Goal: Task Accomplishment & Management: Use online tool/utility

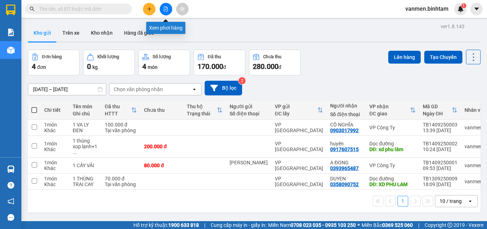
click at [164, 8] on icon "file-add" at bounding box center [165, 8] width 5 height 5
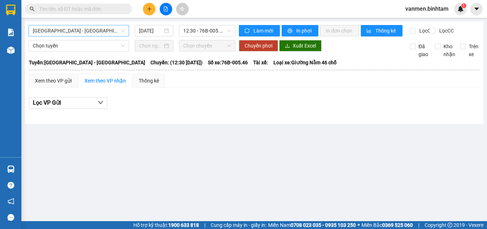
click at [73, 29] on span "[GEOGRAPHIC_DATA] - [GEOGRAPHIC_DATA]" at bounding box center [79, 30] width 92 height 11
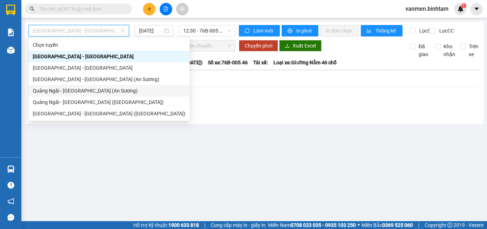
click at [50, 92] on div "Quảng Ngãi - [GEOGRAPHIC_DATA] (An Sương)" at bounding box center [109, 91] width 153 height 8
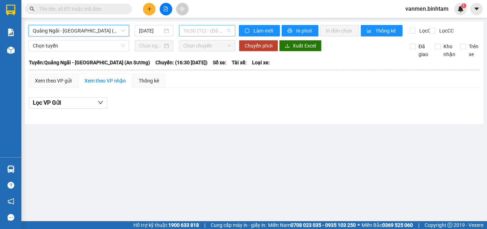
click at [209, 31] on span "16:30 (TC) - (Đã hủy)" at bounding box center [207, 30] width 48 height 11
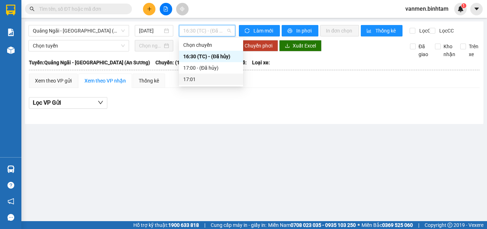
click at [189, 81] on div "17:01" at bounding box center [211, 79] width 56 height 8
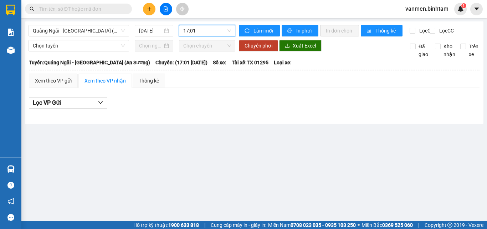
click at [214, 33] on span "17:01" at bounding box center [207, 30] width 48 height 11
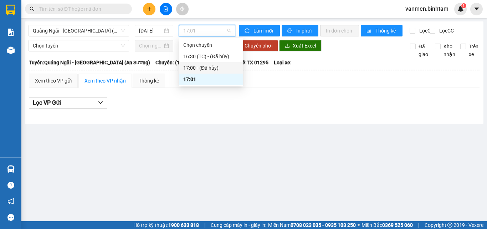
click at [198, 68] on div "17:00 - (Đã hủy)" at bounding box center [211, 68] width 56 height 8
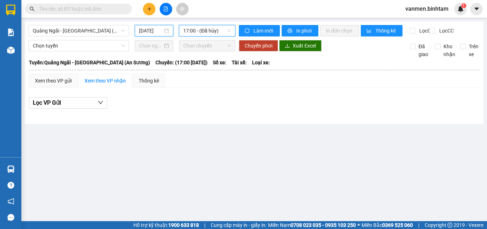
click at [155, 31] on input "[DATE]" at bounding box center [151, 31] width 24 height 8
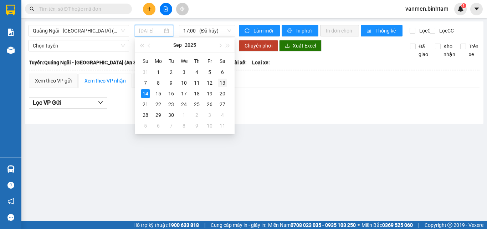
click at [224, 83] on div "13" at bounding box center [222, 82] width 9 height 9
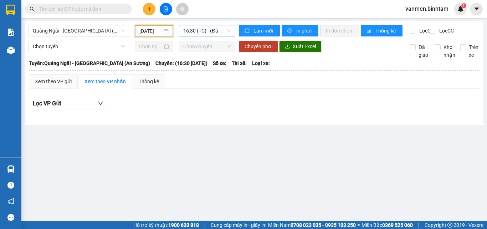
click at [218, 34] on span "16:30 (TC) - (Đã hủy)" at bounding box center [207, 30] width 48 height 11
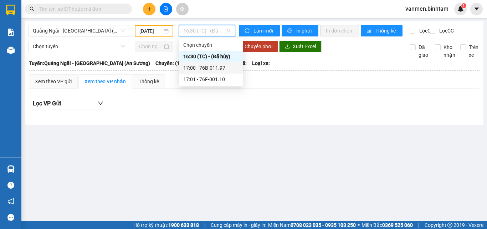
click at [208, 70] on div "17:00 - 76B-011.97" at bounding box center [211, 68] width 56 height 8
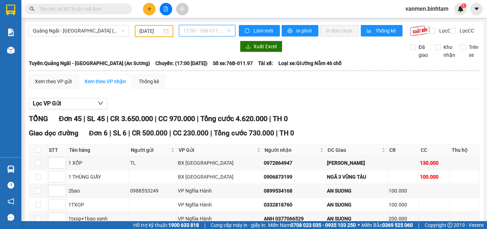
click at [207, 32] on span "17:00 - 76B-011.97" at bounding box center [207, 30] width 48 height 11
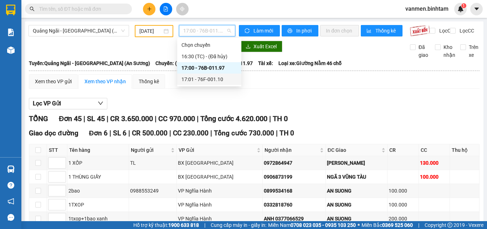
click at [210, 80] on div "17:01 - 76F-001.10" at bounding box center [210, 79] width 56 height 8
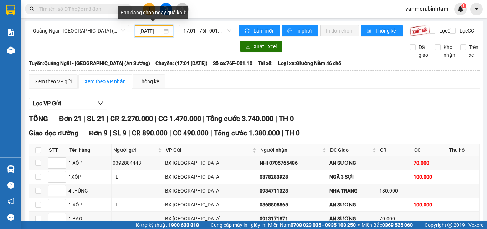
click at [150, 33] on input "[DATE]" at bounding box center [150, 31] width 23 height 8
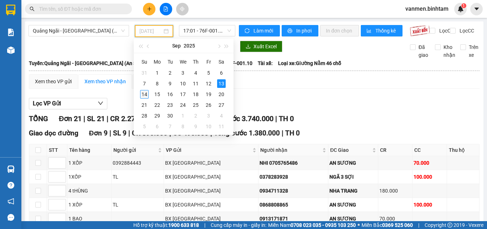
click at [147, 92] on div "14" at bounding box center [144, 94] width 9 height 9
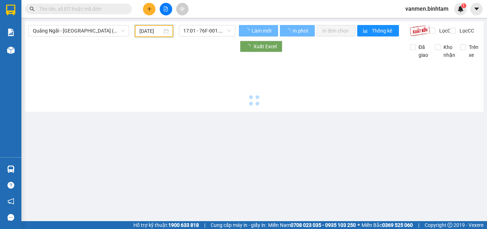
type input "[DATE]"
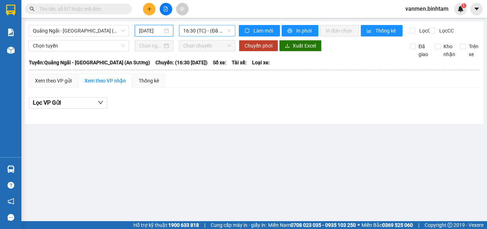
click at [212, 30] on span "16:30 (TC) - (Đã hủy)" at bounding box center [207, 30] width 48 height 11
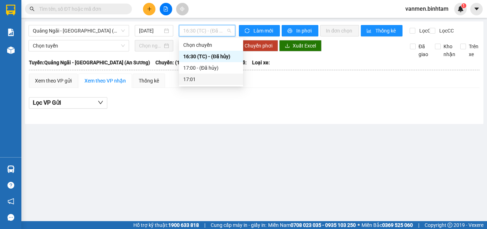
click at [192, 80] on div "17:01" at bounding box center [211, 79] width 56 height 8
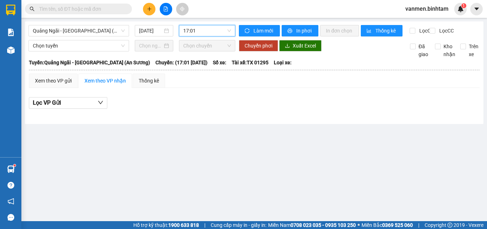
click at [167, 7] on icon "file-add" at bounding box center [165, 8] width 5 height 5
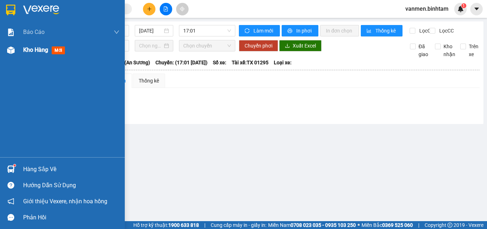
click at [13, 49] on img at bounding box center [10, 49] width 7 height 7
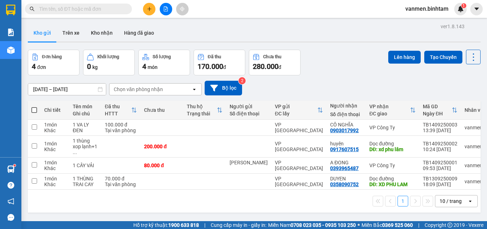
click at [36, 109] on span at bounding box center [34, 110] width 6 height 6
click at [34, 106] on input "checkbox" at bounding box center [34, 106] width 0 height 0
checkbox input "true"
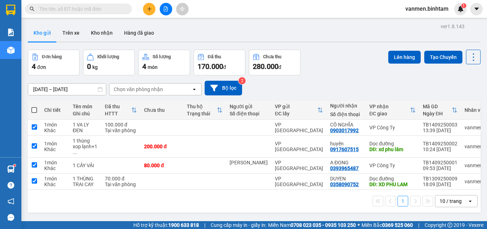
checkbox input "true"
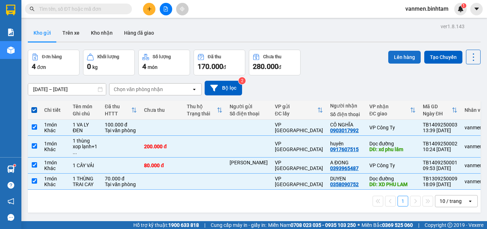
click at [396, 58] on button "Lên hàng" at bounding box center [405, 57] width 32 height 13
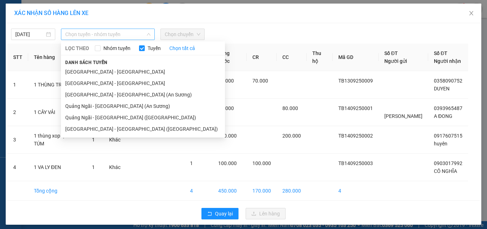
click at [119, 36] on span "Chọn tuyến - nhóm tuyến" at bounding box center [107, 34] width 85 height 11
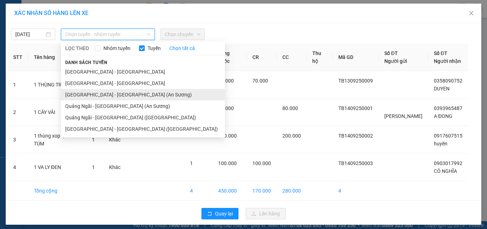
click at [85, 96] on li "[GEOGRAPHIC_DATA] - [GEOGRAPHIC_DATA] (An Sương)" at bounding box center [143, 94] width 164 height 11
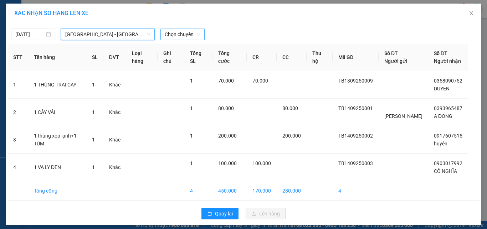
click at [177, 29] on span "Chọn chuyến" at bounding box center [183, 34] width 36 height 11
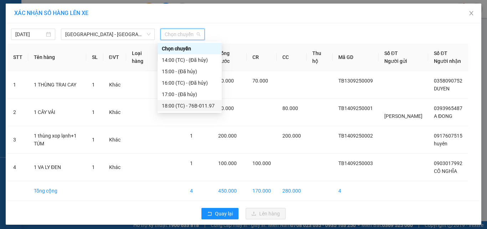
click at [183, 107] on div "18:00 (TC) - 76B-011.97" at bounding box center [190, 106] width 56 height 8
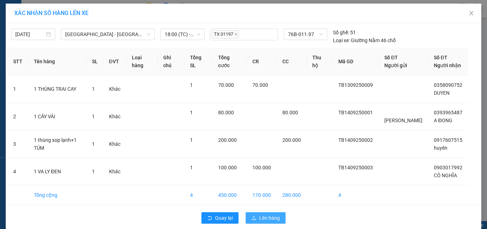
click at [248, 220] on button "Lên hàng" at bounding box center [266, 217] width 40 height 11
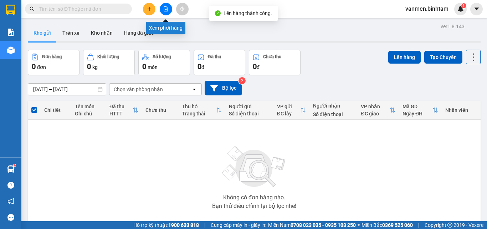
click at [166, 6] on button at bounding box center [166, 9] width 12 height 12
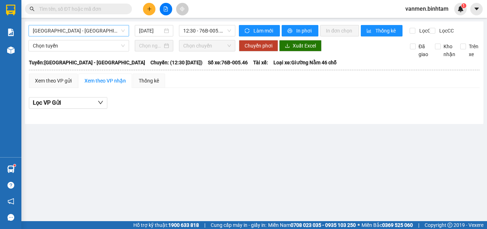
click at [51, 35] on span "[GEOGRAPHIC_DATA] - [GEOGRAPHIC_DATA]" at bounding box center [79, 30] width 92 height 11
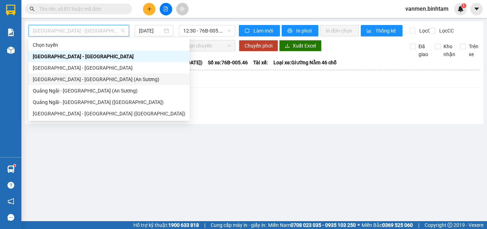
click at [54, 79] on div "[GEOGRAPHIC_DATA] - [GEOGRAPHIC_DATA] (An Sương)" at bounding box center [109, 79] width 153 height 8
type input "[DATE]"
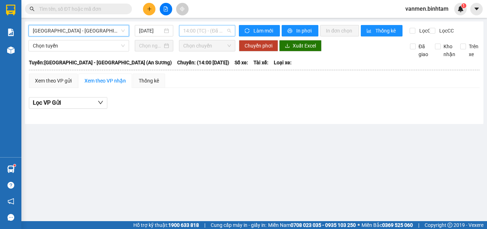
click at [217, 28] on span "14:00 (TC) - (Đã hủy)" at bounding box center [207, 30] width 48 height 11
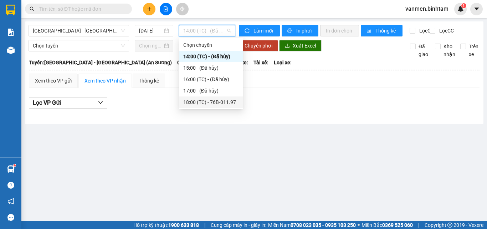
click at [211, 103] on div "18:00 (TC) - 76B-011.97" at bounding box center [211, 102] width 56 height 8
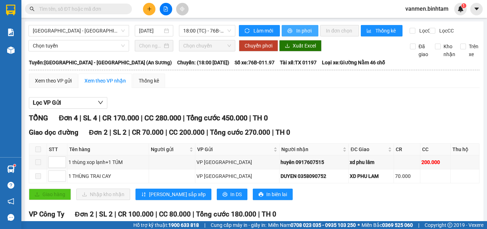
click at [288, 31] on icon "printer" at bounding box center [290, 31] width 5 height 5
